Goal: Check status: Check status

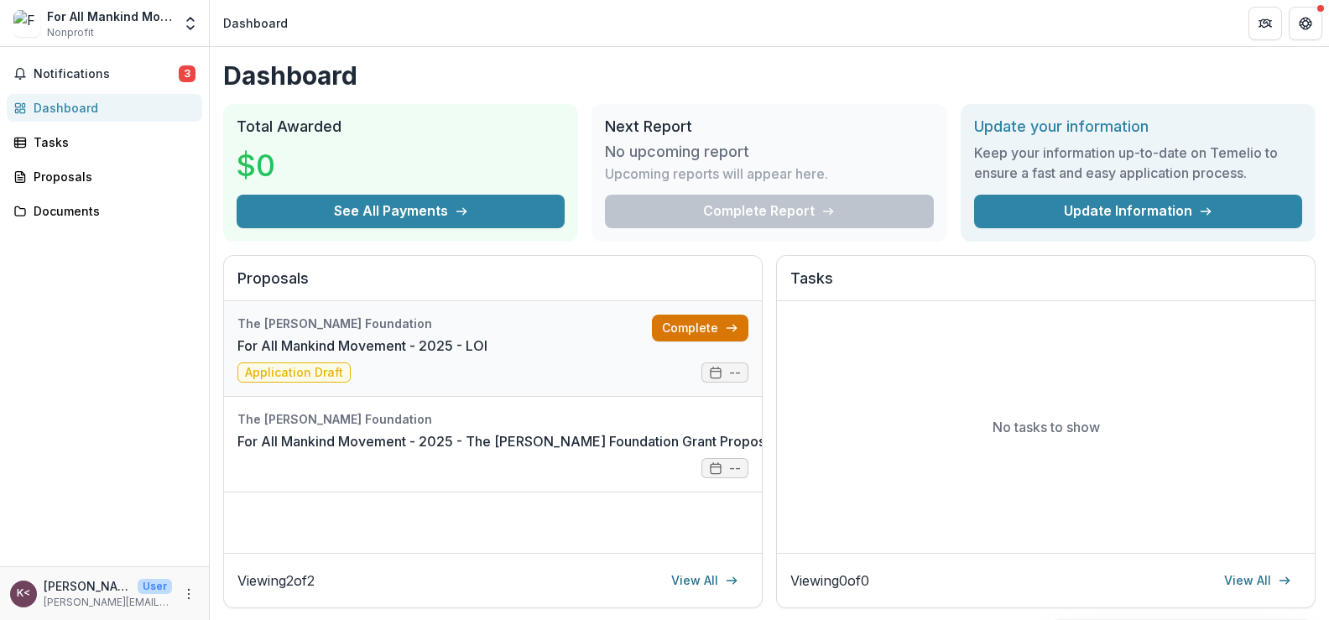
click at [675, 326] on link "Complete" at bounding box center [700, 328] width 96 height 27
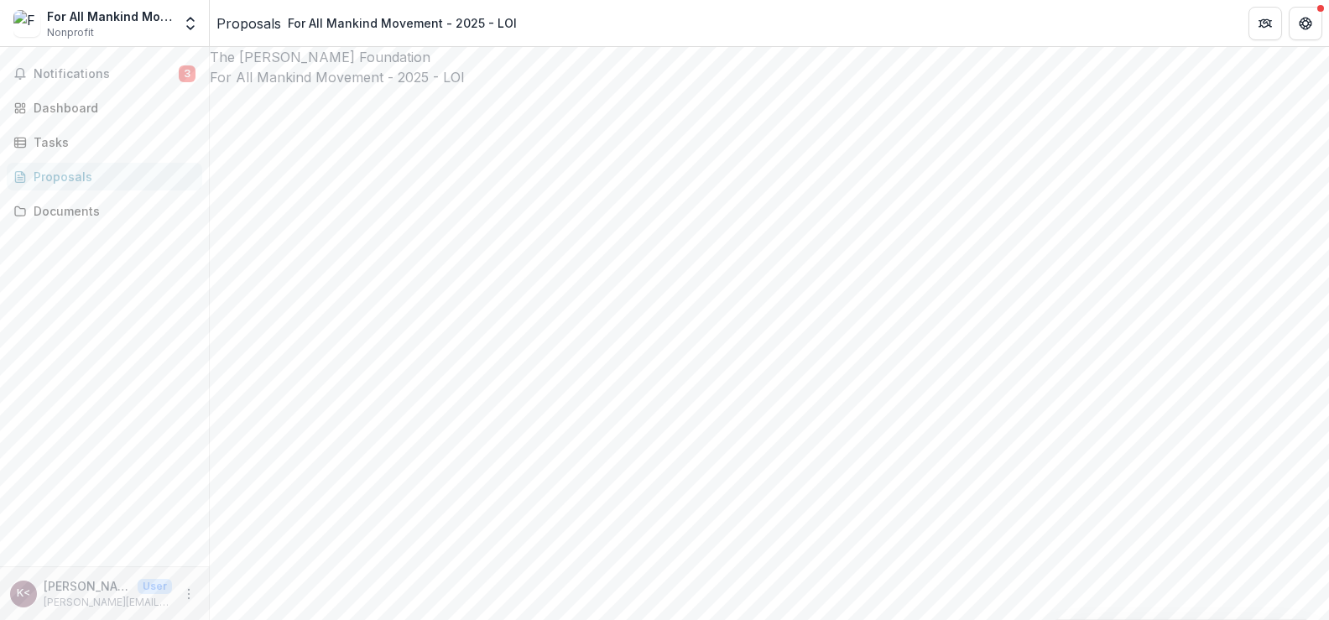
scroll to position [8, 0]
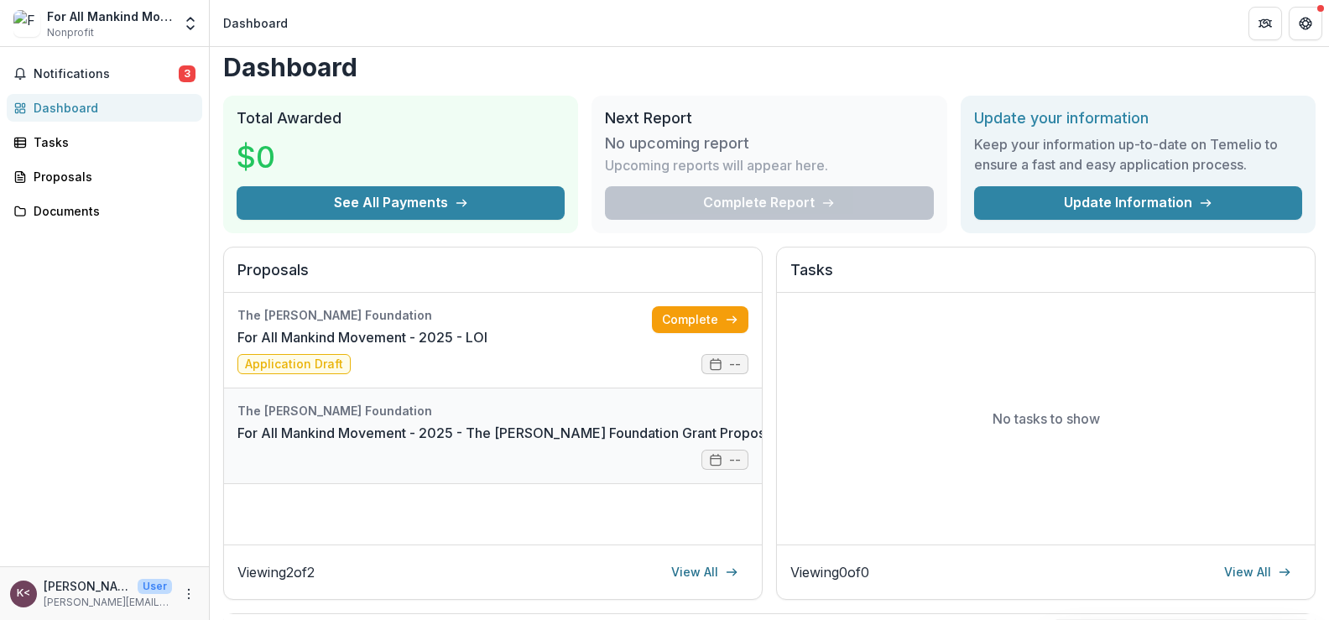
scroll to position [6, 0]
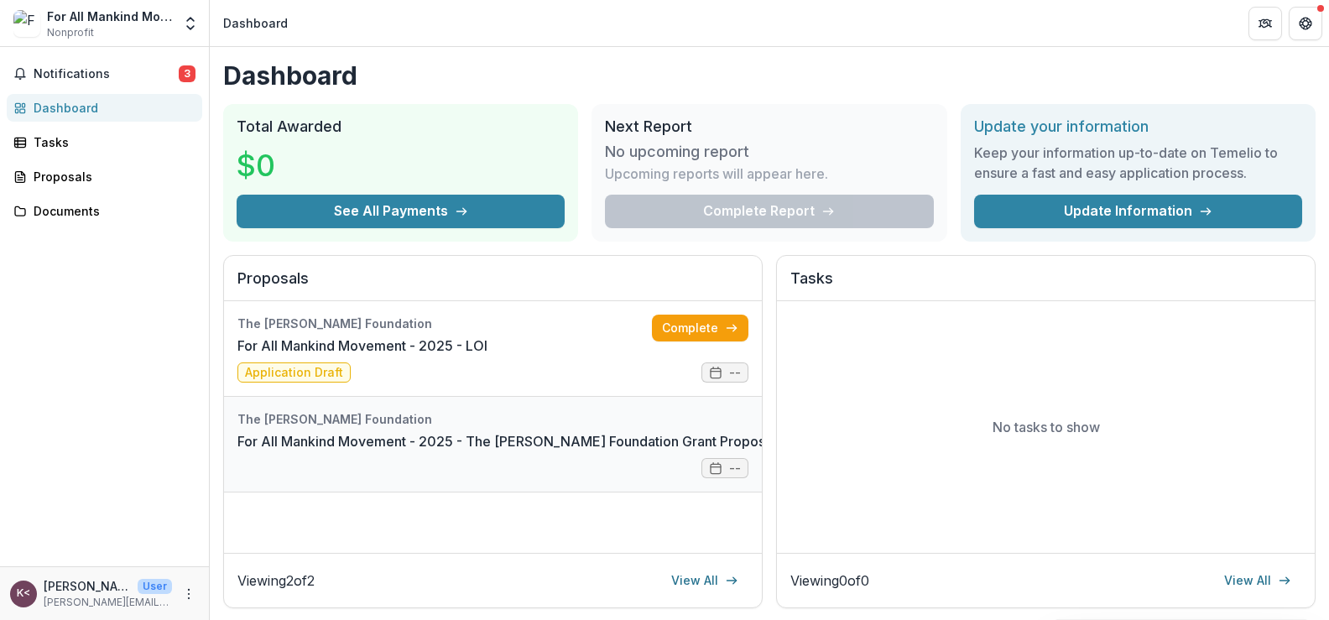
click at [547, 431] on link "For All Mankind Movement - 2025 - The [PERSON_NAME] Foundation Grant Proposal A…" at bounding box center [544, 441] width 614 height 20
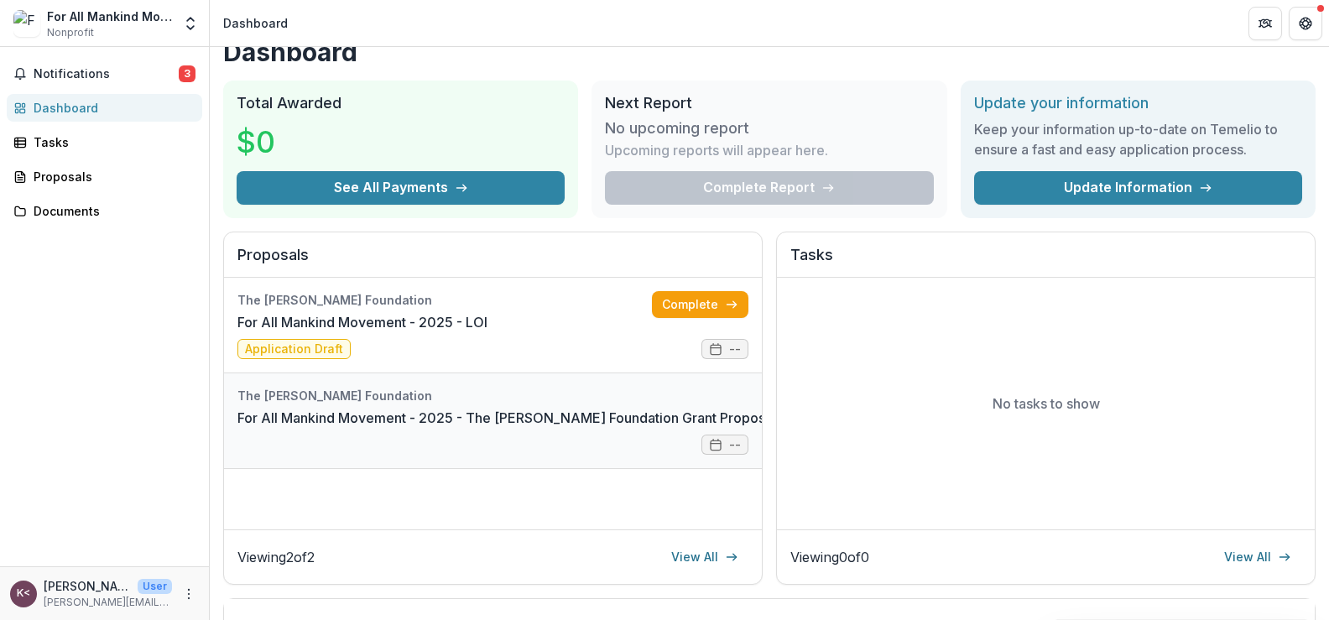
scroll to position [27, 0]
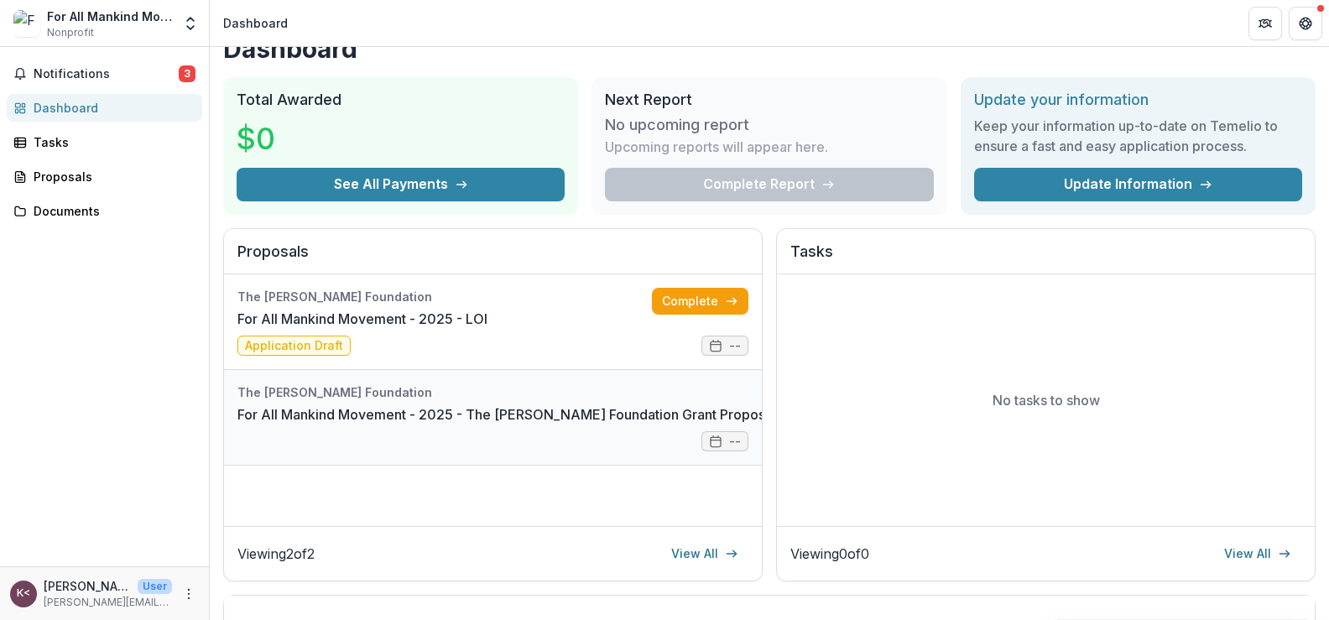
click at [449, 408] on link "For All Mankind Movement - 2025 - The [PERSON_NAME] Foundation Grant Proposal A…" at bounding box center [544, 414] width 614 height 20
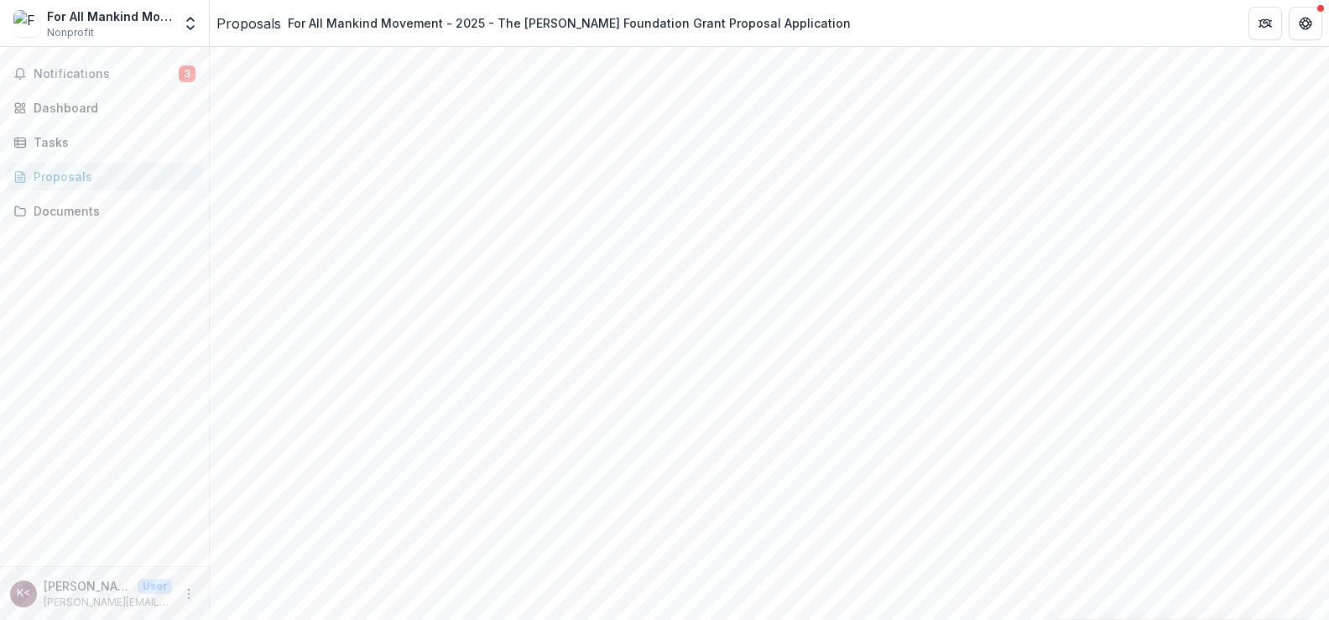
scroll to position [587, 0]
